Goal: Task Accomplishment & Management: Use online tool/utility

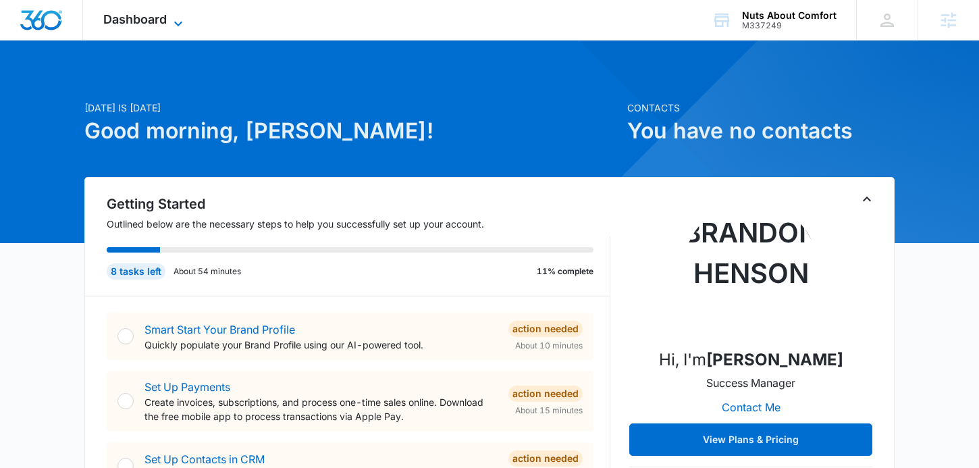
click at [161, 22] on span "Dashboard" at bounding box center [134, 19] width 63 height 14
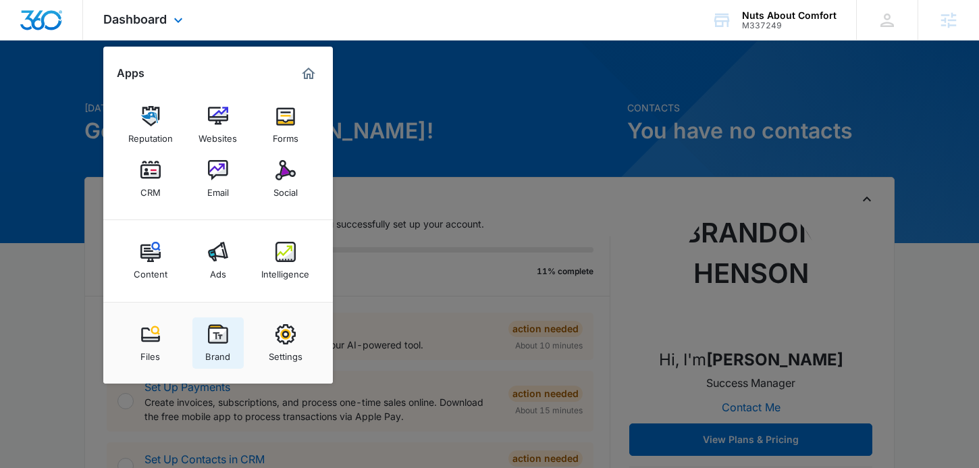
click at [231, 338] on link "Brand" at bounding box center [218, 342] width 51 height 51
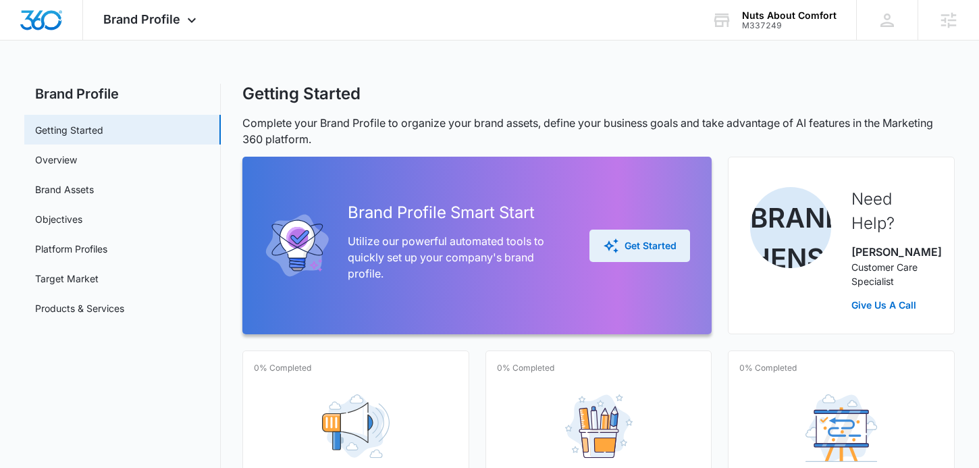
click at [632, 254] on div "Get Started" at bounding box center [640, 246] width 74 height 16
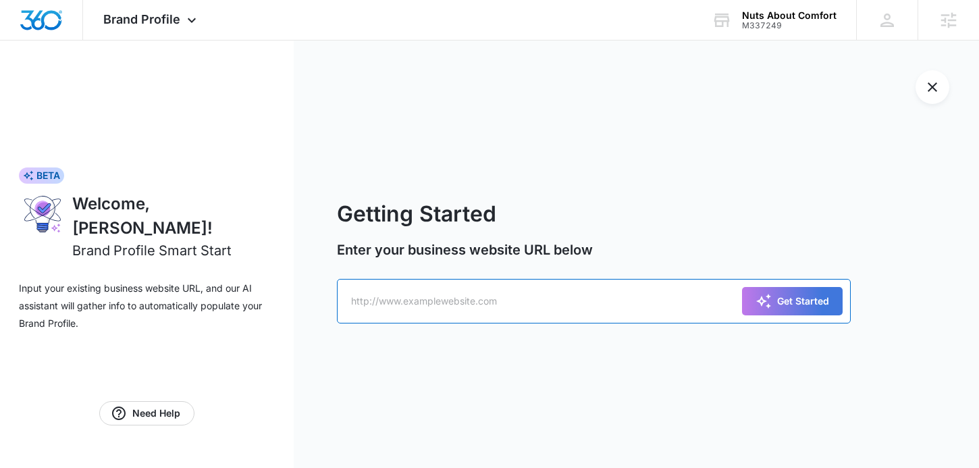
click at [553, 296] on input "text" at bounding box center [594, 301] width 514 height 45
paste input "https://m337249nutsaboutcomfort.mywebsites360.com/"
type input "https://m337249nutsaboutcomfort.mywebsites360.com/"
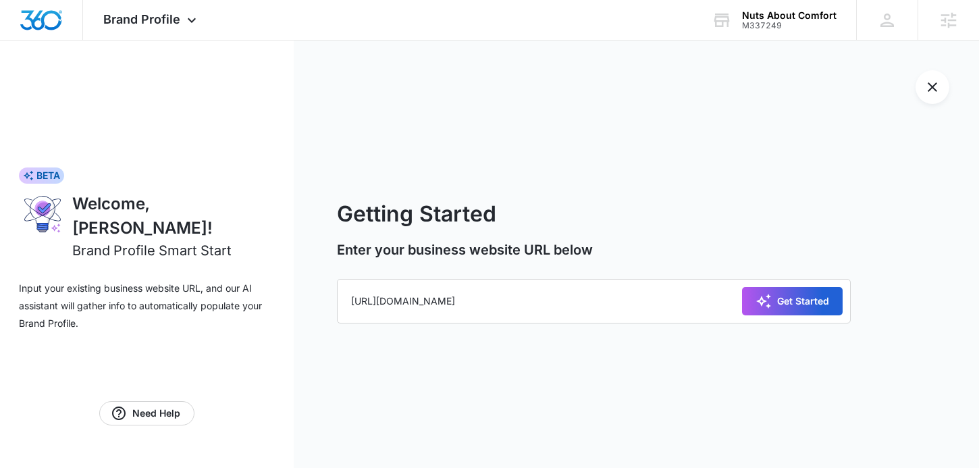
click at [777, 297] on div "Get Started" at bounding box center [793, 301] width 74 height 16
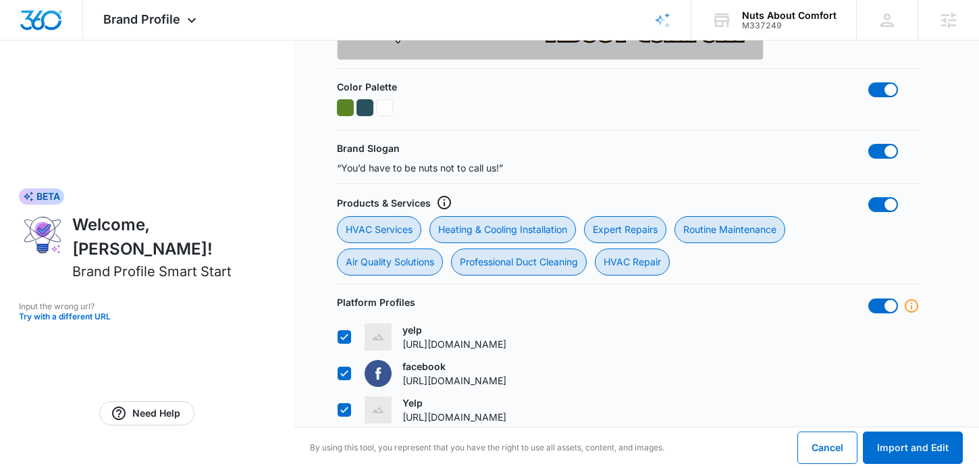
scroll to position [686, 0]
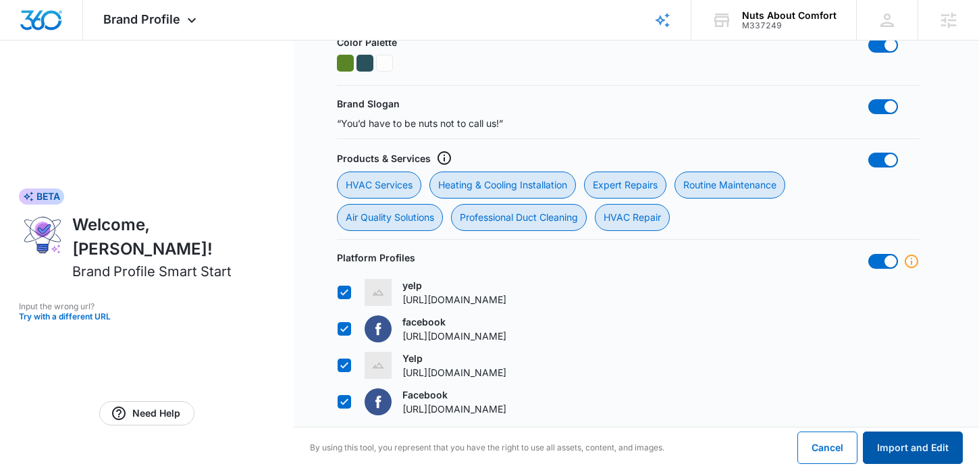
click at [908, 445] on button "Import and Edit" at bounding box center [913, 448] width 100 height 32
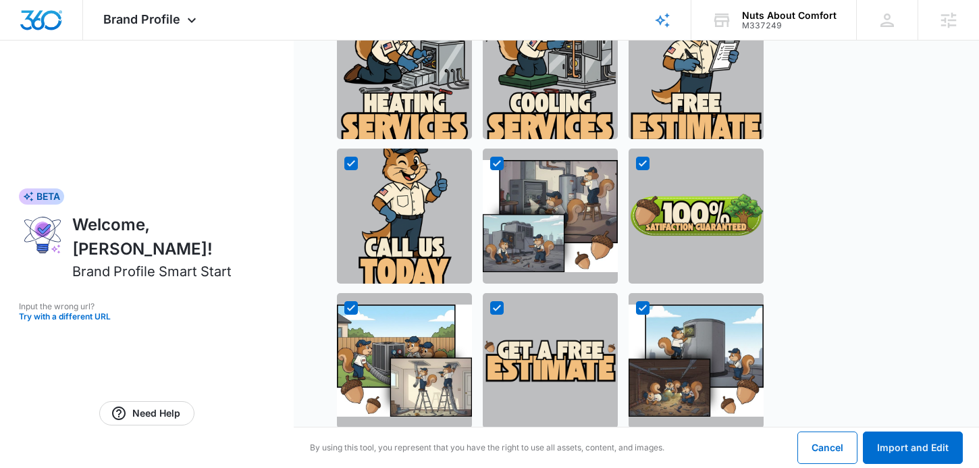
scroll to position [1481, 0]
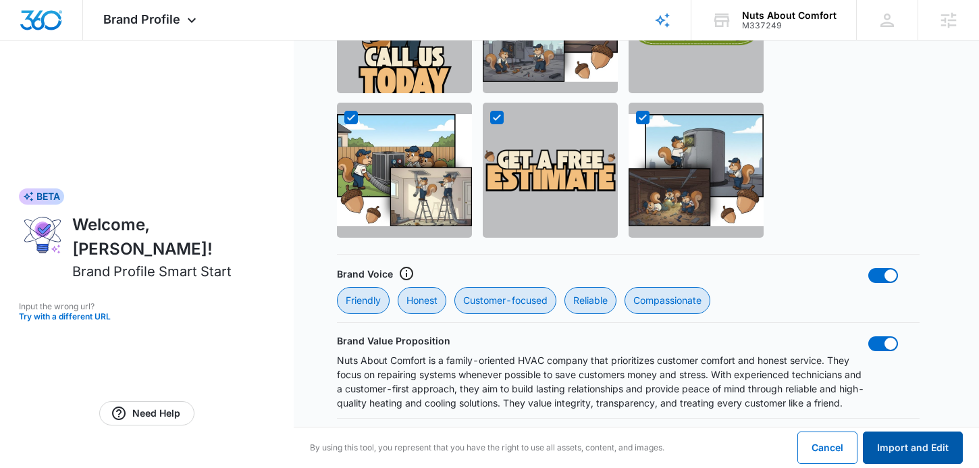
click at [899, 456] on button "Import and Edit" at bounding box center [913, 448] width 100 height 32
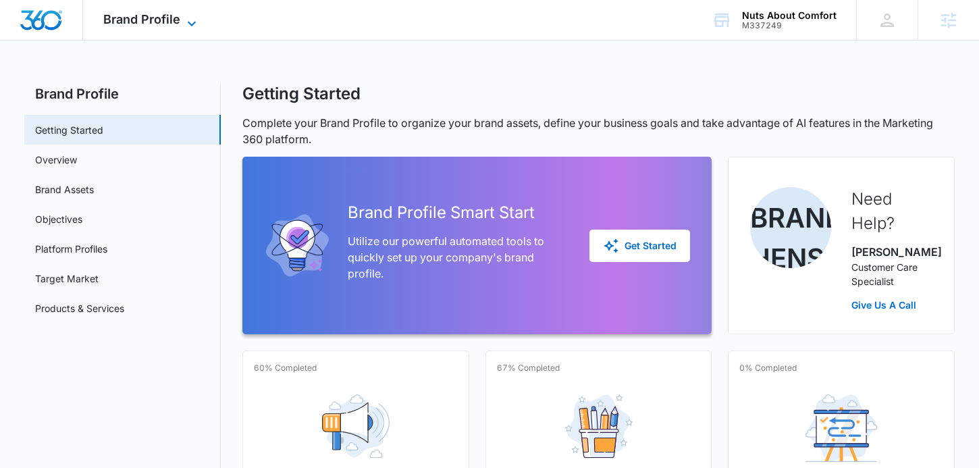
click at [176, 22] on span "Brand Profile" at bounding box center [141, 19] width 77 height 14
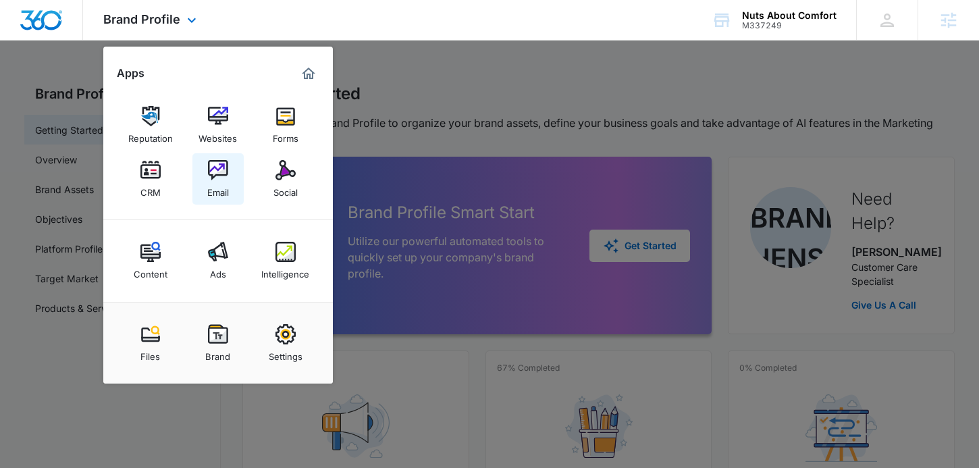
click at [223, 186] on div "Email" at bounding box center [218, 189] width 22 height 18
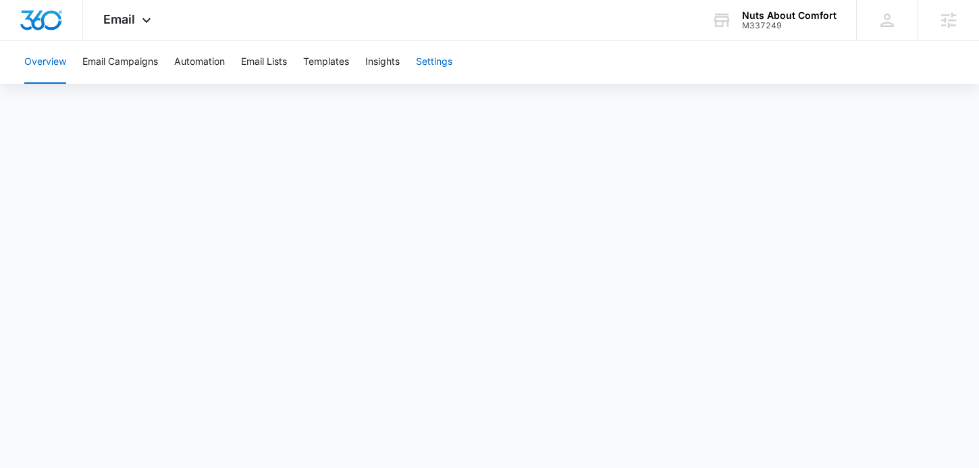
click at [446, 68] on button "Settings" at bounding box center [434, 62] width 36 height 43
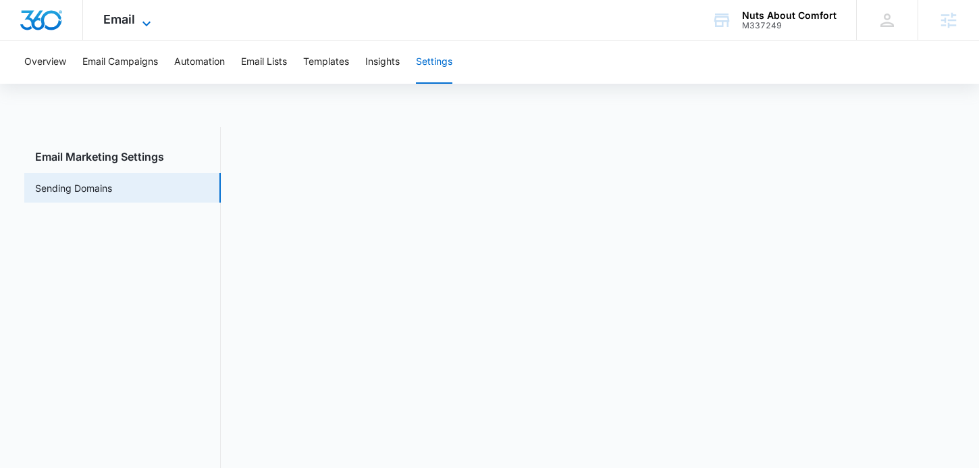
click at [112, 20] on span "Email" at bounding box center [119, 19] width 32 height 14
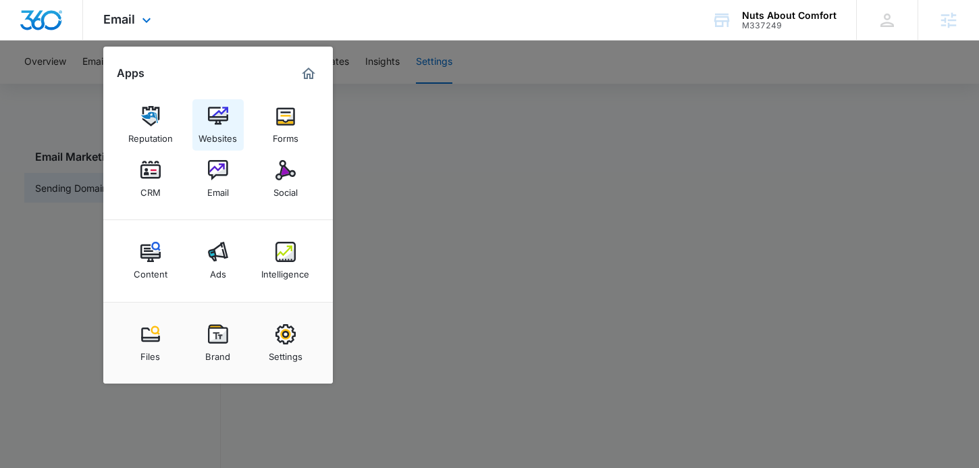
click at [229, 123] on link "Websites" at bounding box center [218, 124] width 51 height 51
